Goal: Check status: Check status

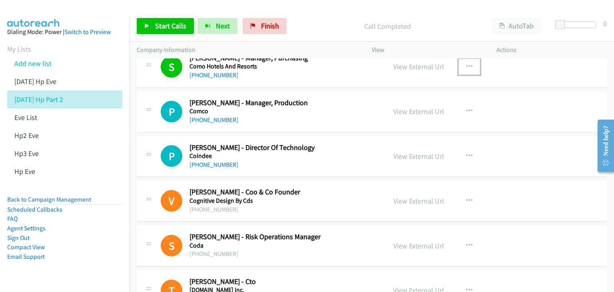
scroll to position [2798, 0]
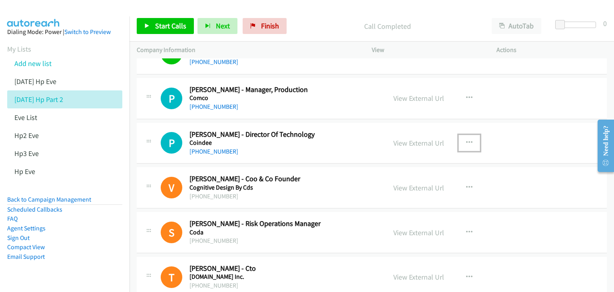
click at [462, 137] on button "button" at bounding box center [469, 143] width 22 height 16
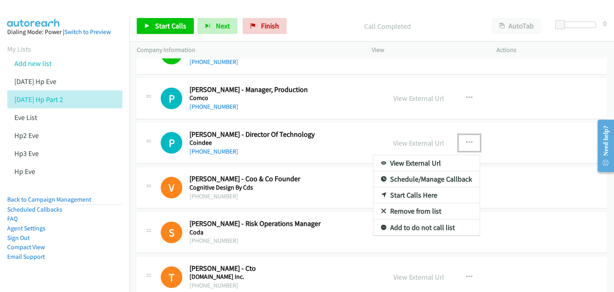
click at [428, 158] on link "View External Url" at bounding box center [426, 163] width 106 height 16
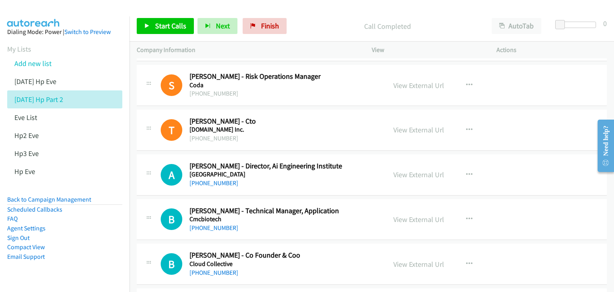
scroll to position [2958, 0]
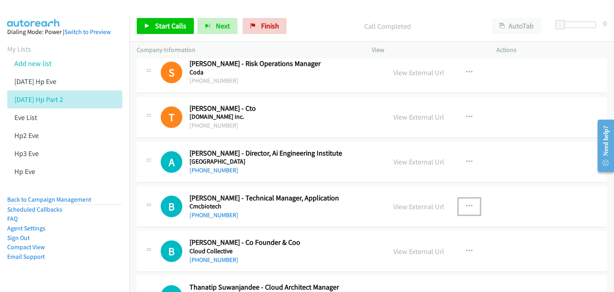
click at [466, 203] on icon "button" at bounding box center [469, 206] width 6 height 6
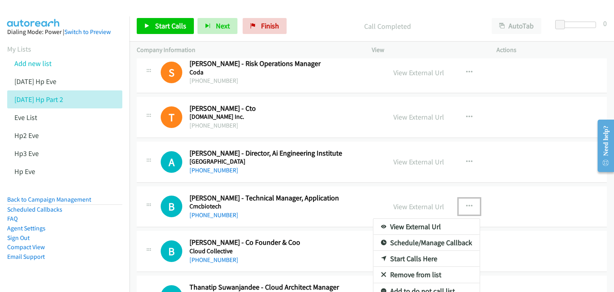
click at [427, 223] on link "View External Url" at bounding box center [426, 227] width 106 height 16
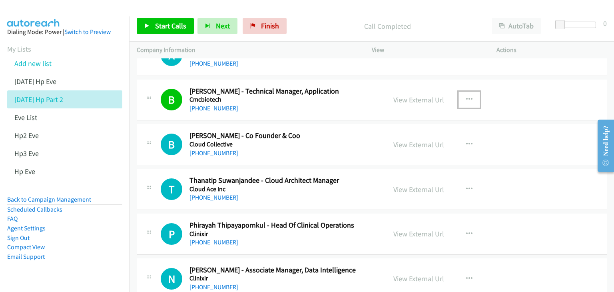
scroll to position [3078, 0]
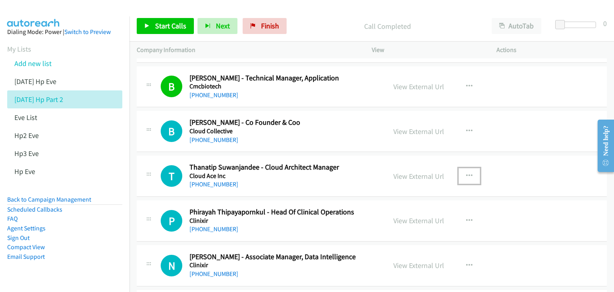
click at [466, 173] on icon "button" at bounding box center [469, 176] width 6 height 6
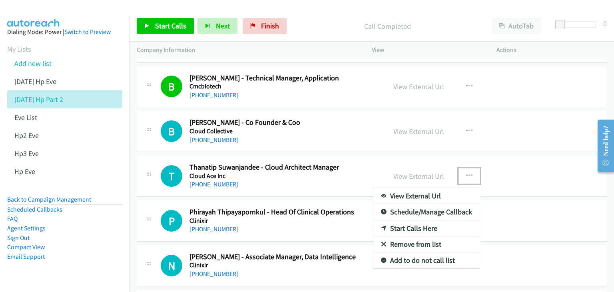
click at [417, 190] on link "View External Url" at bounding box center [426, 196] width 106 height 16
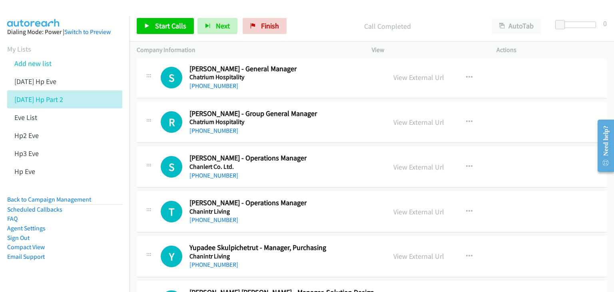
scroll to position [3797, 0]
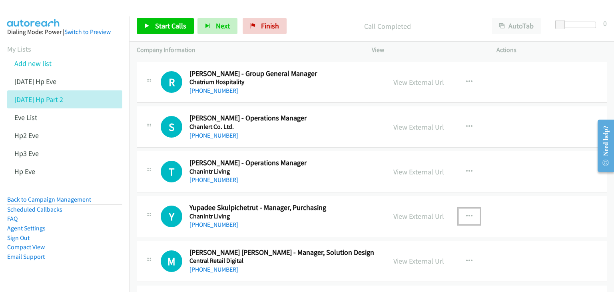
click at [466, 213] on icon "button" at bounding box center [469, 216] width 6 height 6
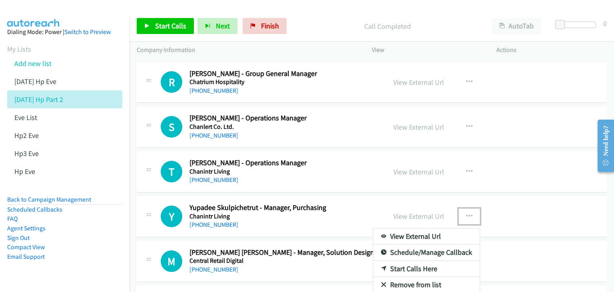
click at [436, 228] on link "View External Url" at bounding box center [426, 236] width 106 height 16
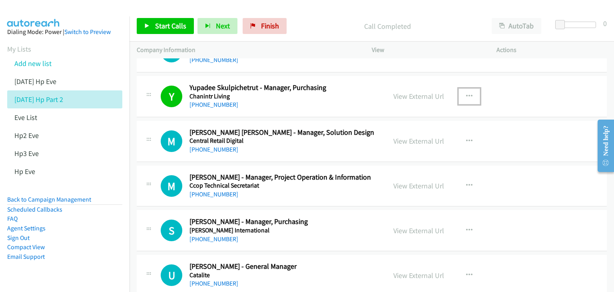
scroll to position [3957, 0]
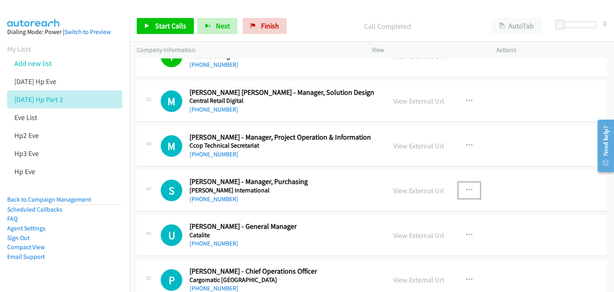
click at [466, 187] on icon "button" at bounding box center [469, 190] width 6 height 6
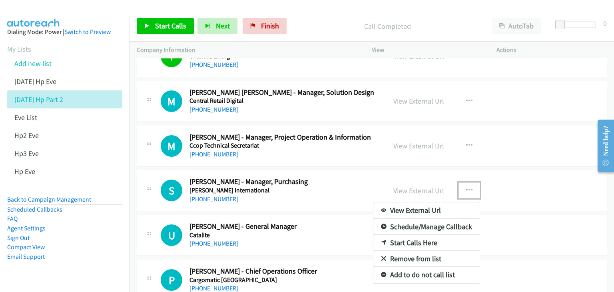
click at [442, 202] on link "View External Url" at bounding box center [426, 210] width 106 height 16
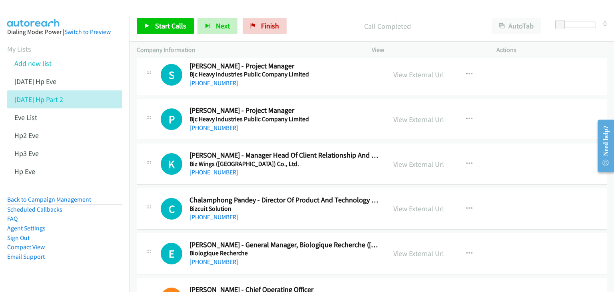
scroll to position [4756, 0]
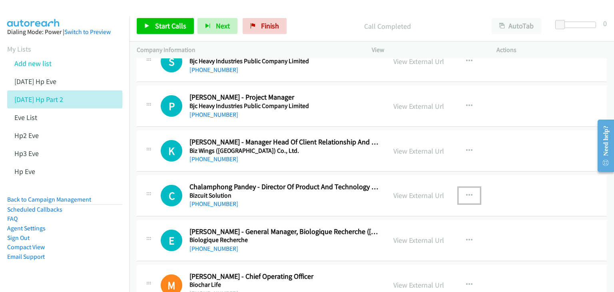
click at [466, 192] on icon "button" at bounding box center [469, 195] width 6 height 6
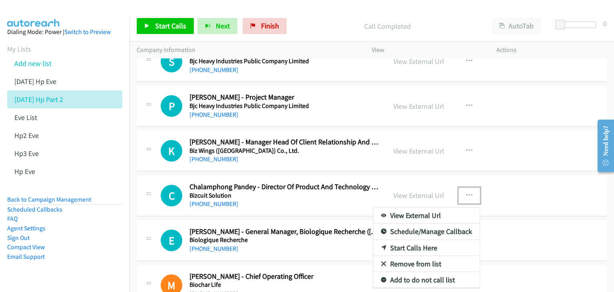
click at [452, 208] on link "View External Url" at bounding box center [426, 215] width 106 height 16
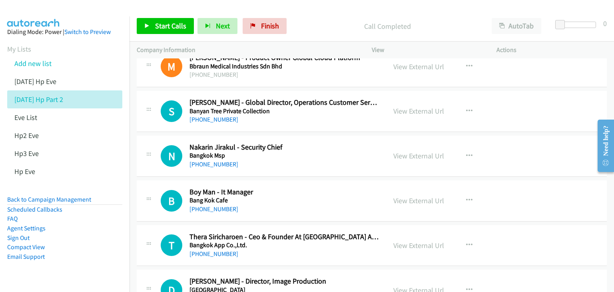
scroll to position [5596, 0]
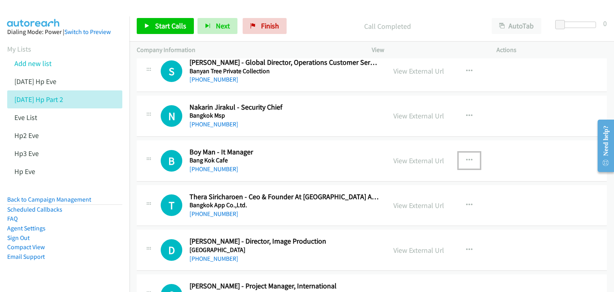
click at [466, 157] on icon "button" at bounding box center [469, 160] width 6 height 6
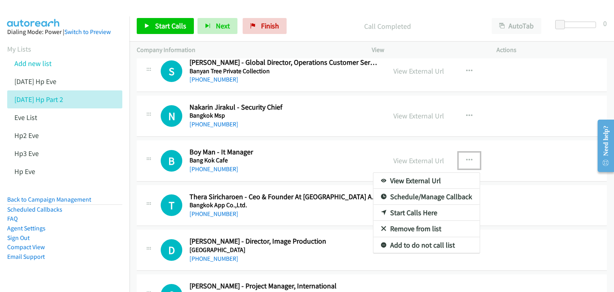
click at [440, 173] on link "View External Url" at bounding box center [426, 181] width 106 height 16
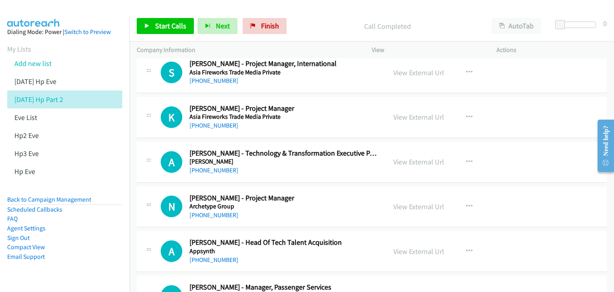
scroll to position [5835, 0]
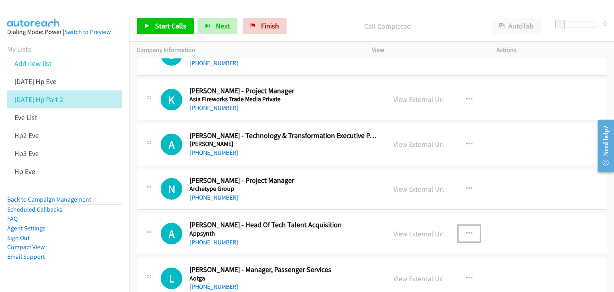
click at [466, 230] on icon "button" at bounding box center [469, 233] width 6 height 6
click at [441, 245] on link "View External Url" at bounding box center [426, 253] width 106 height 16
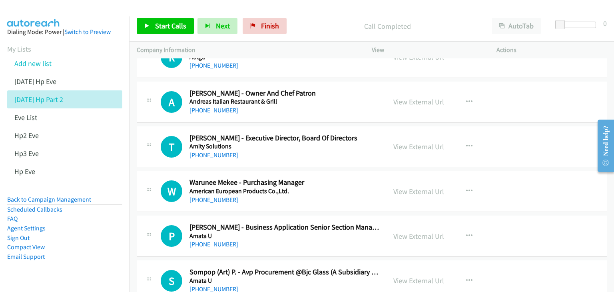
scroll to position [6115, 0]
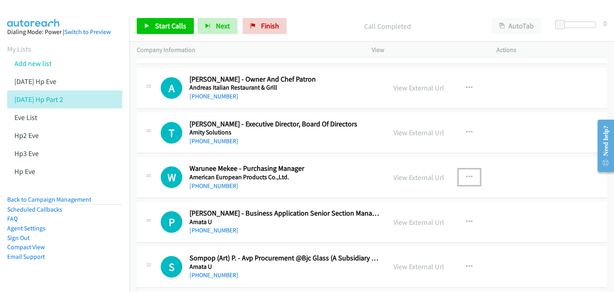
click at [468, 174] on icon "button" at bounding box center [469, 177] width 6 height 6
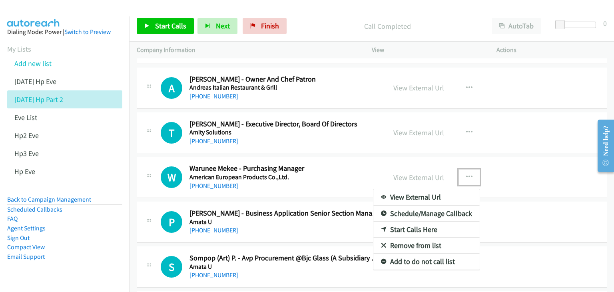
click at [448, 189] on link "View External Url" at bounding box center [426, 197] width 106 height 16
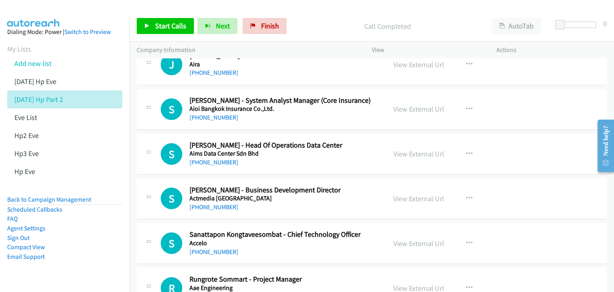
scroll to position [6555, 0]
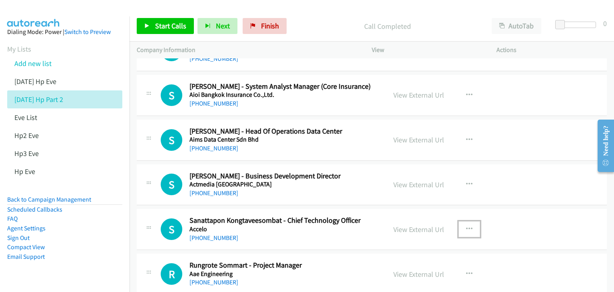
click at [466, 226] on icon "button" at bounding box center [469, 229] width 6 height 6
click at [447, 241] on link "View External Url" at bounding box center [426, 249] width 106 height 16
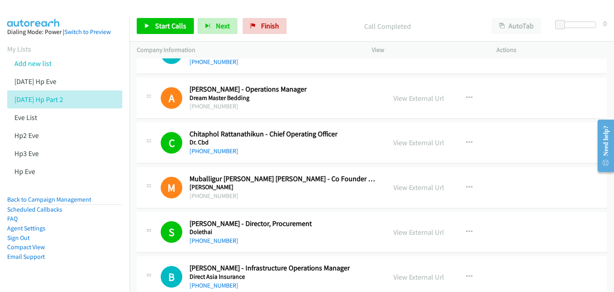
scroll to position [0, 0]
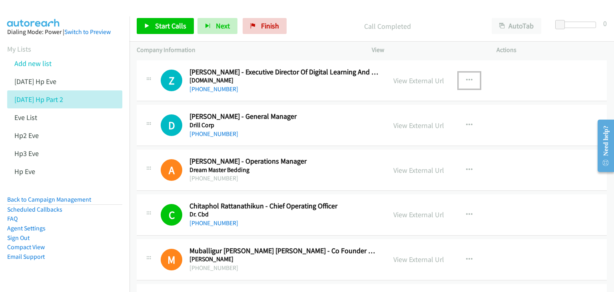
click at [466, 79] on icon "button" at bounding box center [469, 80] width 6 height 6
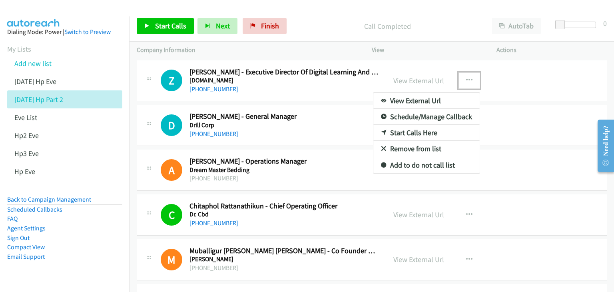
click at [440, 99] on link "View External Url" at bounding box center [426, 101] width 106 height 16
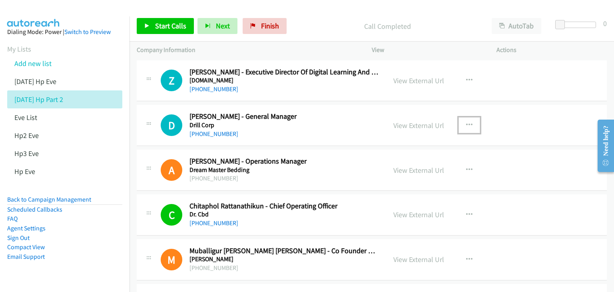
click at [466, 124] on icon "button" at bounding box center [469, 125] width 6 height 6
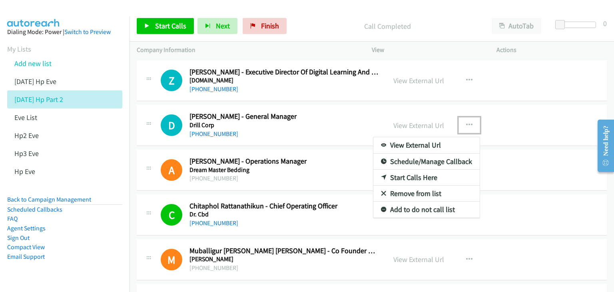
click at [442, 147] on link "View External Url" at bounding box center [426, 145] width 106 height 16
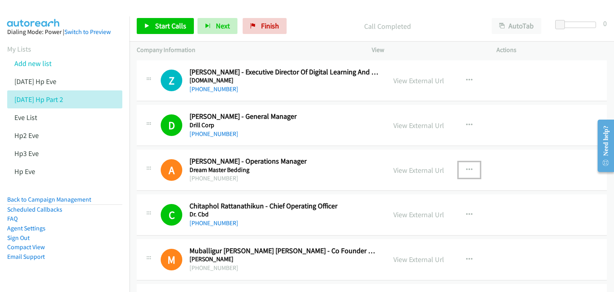
click at [466, 168] on icon "button" at bounding box center [469, 170] width 6 height 6
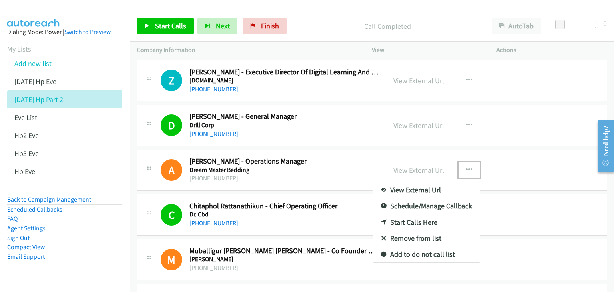
click at [425, 192] on link "View External Url" at bounding box center [426, 190] width 106 height 16
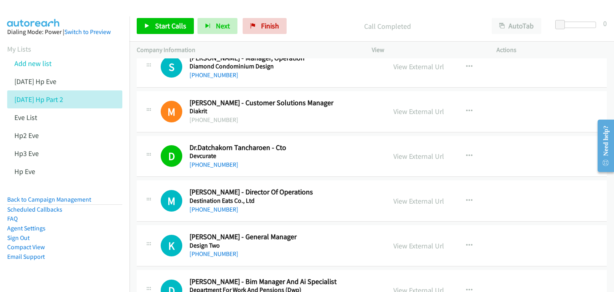
scroll to position [679, 0]
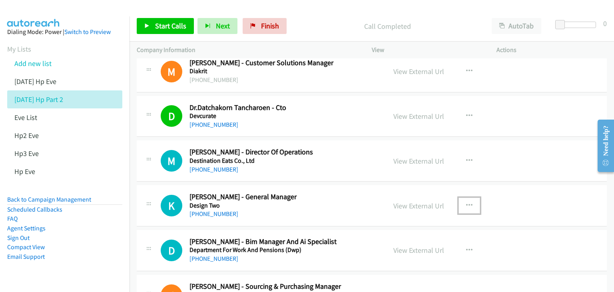
click at [468, 203] on icon "button" at bounding box center [469, 205] width 6 height 6
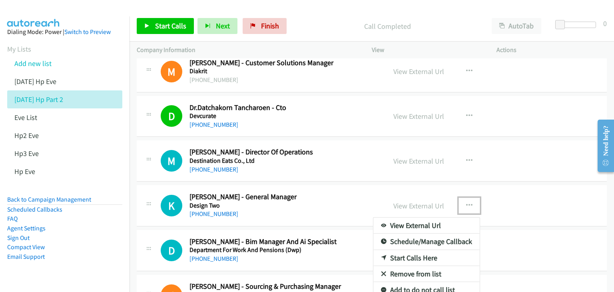
click at [420, 224] on link "View External Url" at bounding box center [426, 225] width 106 height 16
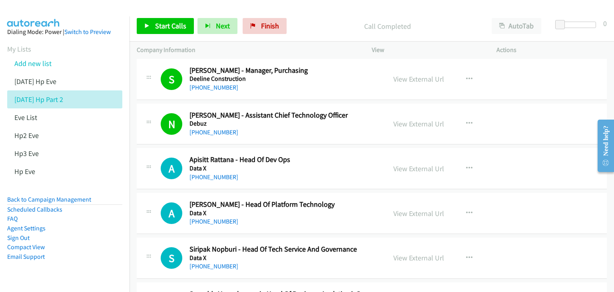
scroll to position [1119, 0]
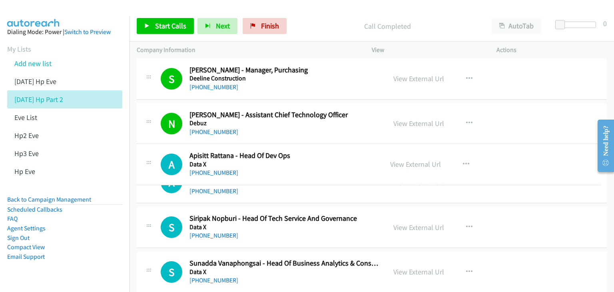
drag, startPoint x: 289, startPoint y: 159, endPoint x: 252, endPoint y: 157, distance: 36.8
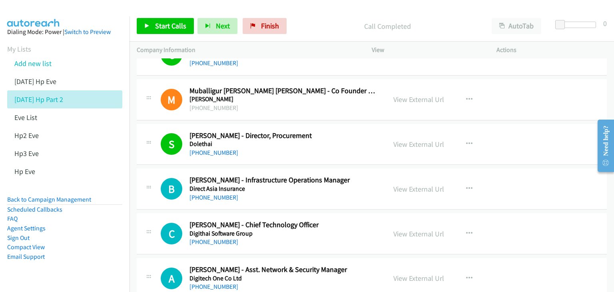
scroll to position [200, 0]
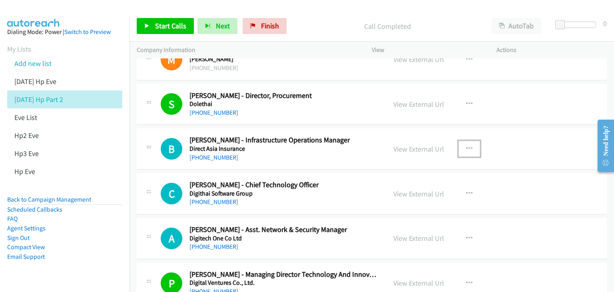
click at [466, 147] on icon "button" at bounding box center [469, 148] width 6 height 6
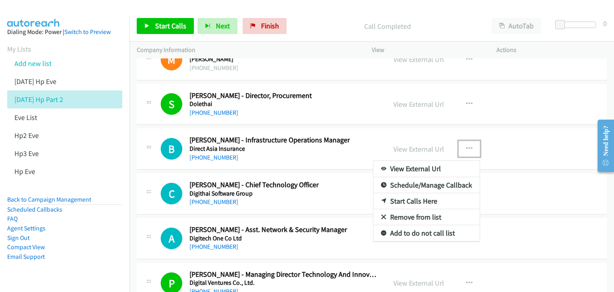
click at [435, 171] on link "View External Url" at bounding box center [426, 169] width 106 height 16
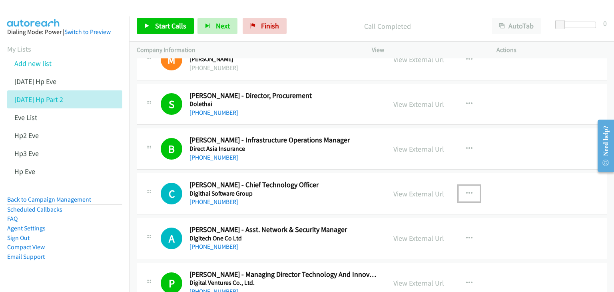
click at [468, 192] on icon "button" at bounding box center [469, 193] width 6 height 6
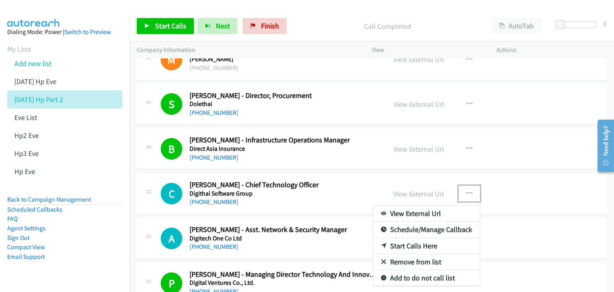
click at [432, 214] on link "View External Url" at bounding box center [426, 213] width 106 height 16
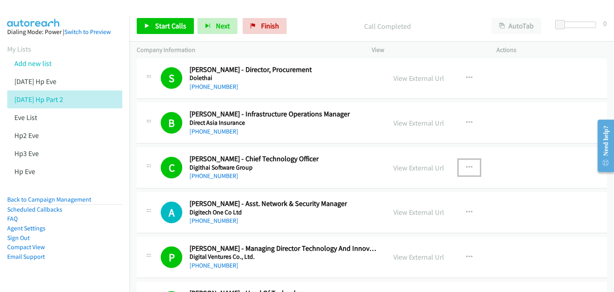
scroll to position [240, 0]
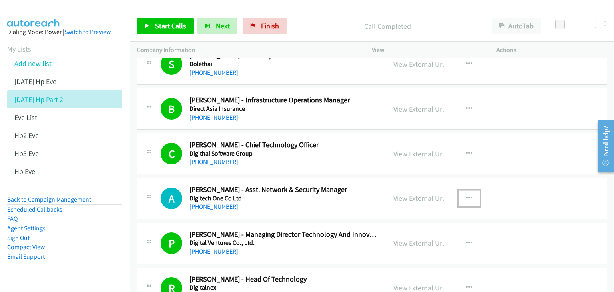
click at [468, 197] on icon "button" at bounding box center [469, 198] width 6 height 6
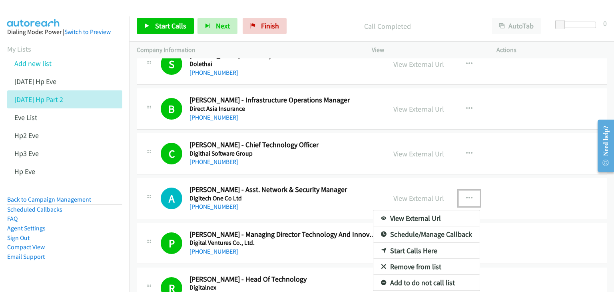
click at [428, 219] on link "View External Url" at bounding box center [426, 218] width 106 height 16
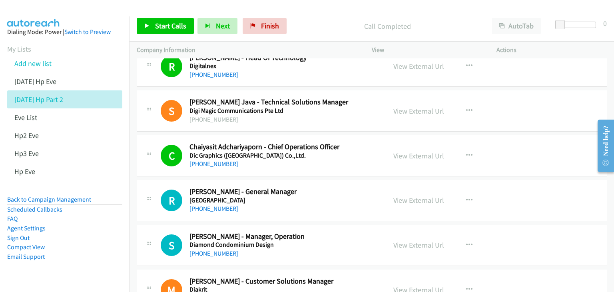
scroll to position [480, 0]
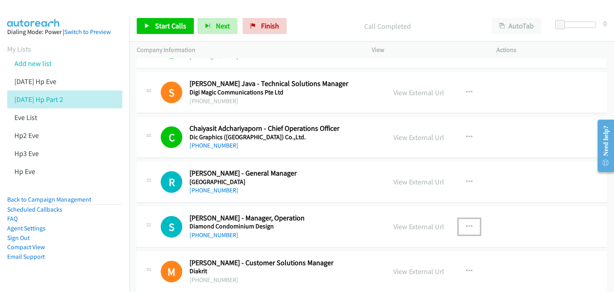
click at [468, 223] on icon "button" at bounding box center [469, 226] width 6 height 6
click at [436, 245] on link "View External Url" at bounding box center [426, 247] width 106 height 16
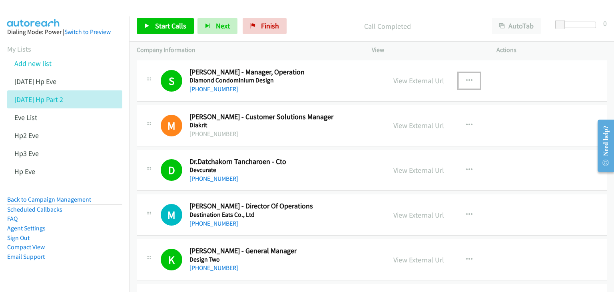
scroll to position [639, 0]
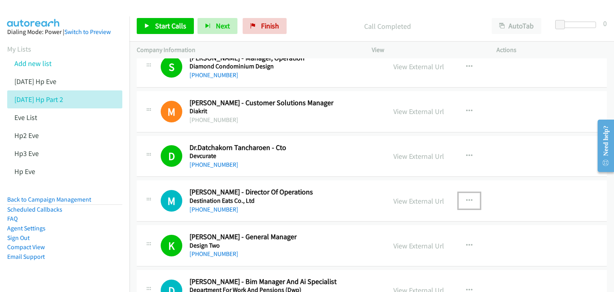
click at [467, 198] on icon "button" at bounding box center [469, 200] width 6 height 6
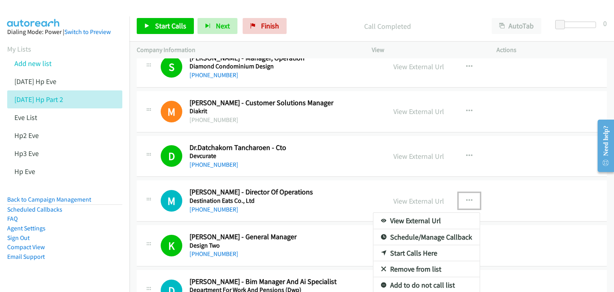
click at [428, 221] on link "View External Url" at bounding box center [426, 221] width 106 height 16
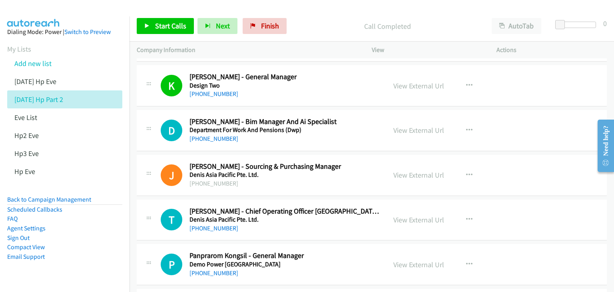
scroll to position [839, 0]
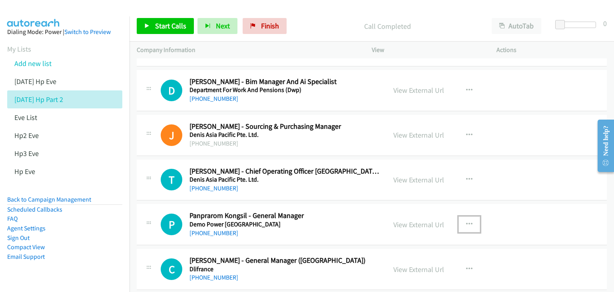
click at [466, 223] on icon "button" at bounding box center [469, 224] width 6 height 6
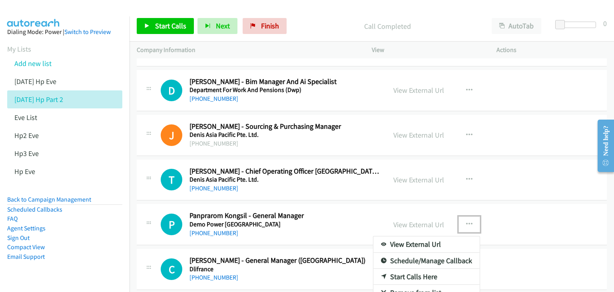
click at [417, 240] on link "View External Url" at bounding box center [426, 244] width 106 height 16
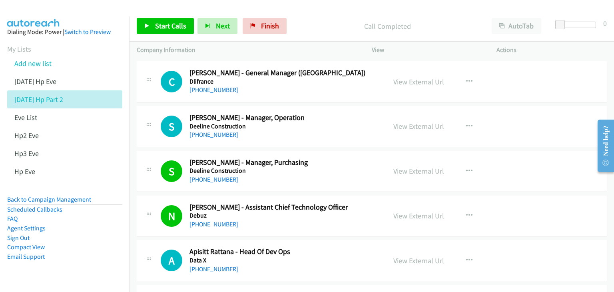
scroll to position [1039, 0]
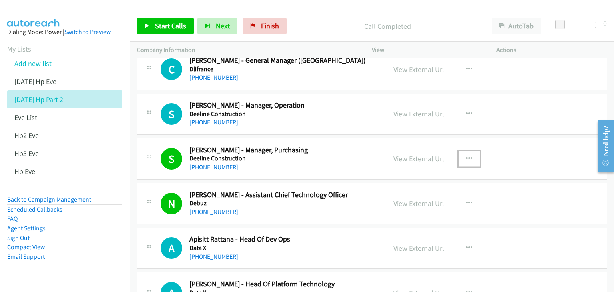
click at [466, 155] on icon "button" at bounding box center [469, 158] width 6 height 6
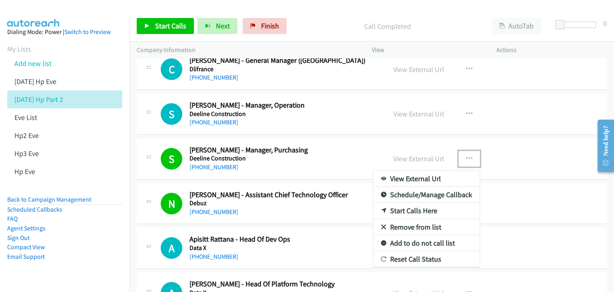
click at [442, 177] on link "View External Url" at bounding box center [426, 179] width 106 height 16
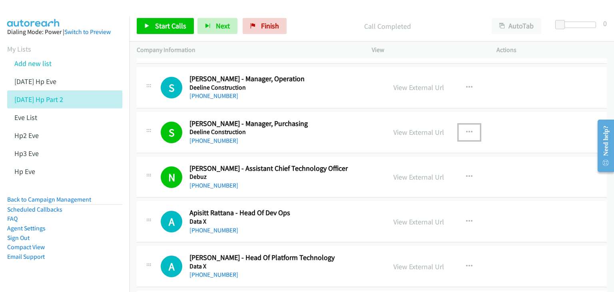
scroll to position [1079, 0]
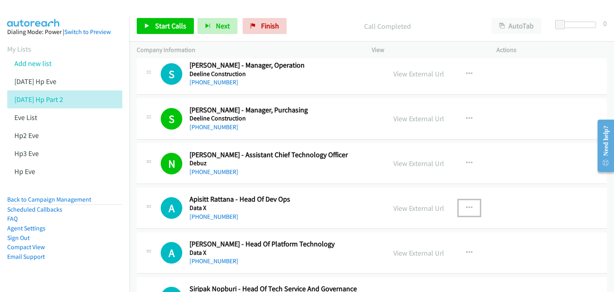
click at [466, 207] on icon "button" at bounding box center [469, 208] width 6 height 6
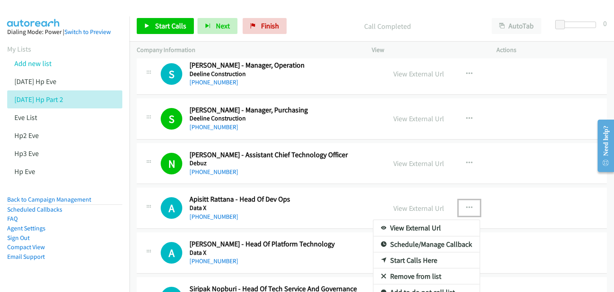
click at [466, 206] on div at bounding box center [307, 146] width 614 height 292
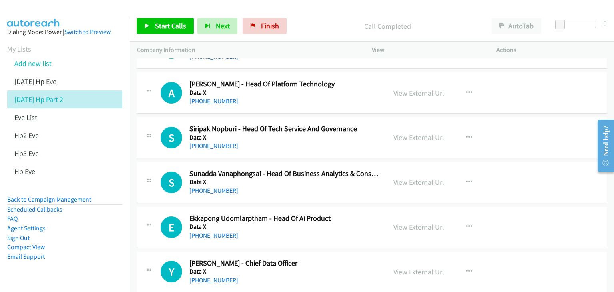
scroll to position [1279, 0]
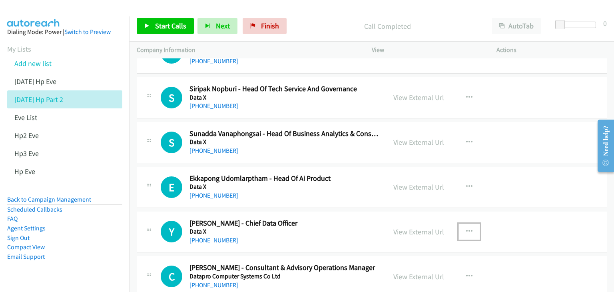
click at [466, 228] on icon "button" at bounding box center [469, 231] width 6 height 6
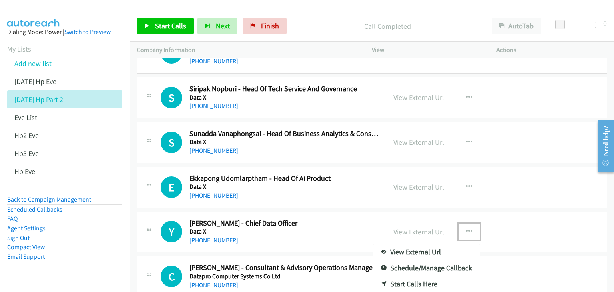
click at [446, 248] on link "View External Url" at bounding box center [426, 252] width 106 height 16
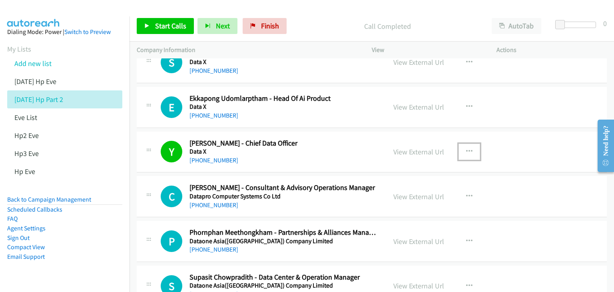
scroll to position [1399, 0]
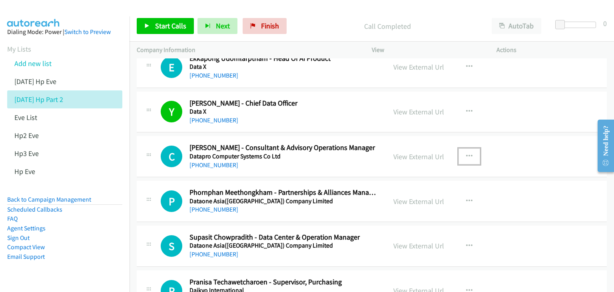
click at [466, 153] on icon "button" at bounding box center [469, 156] width 6 height 6
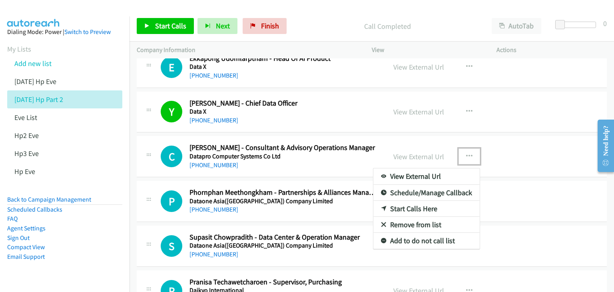
click at [448, 172] on link "View External Url" at bounding box center [426, 176] width 106 height 16
